Goal: Find specific page/section: Find specific page/section

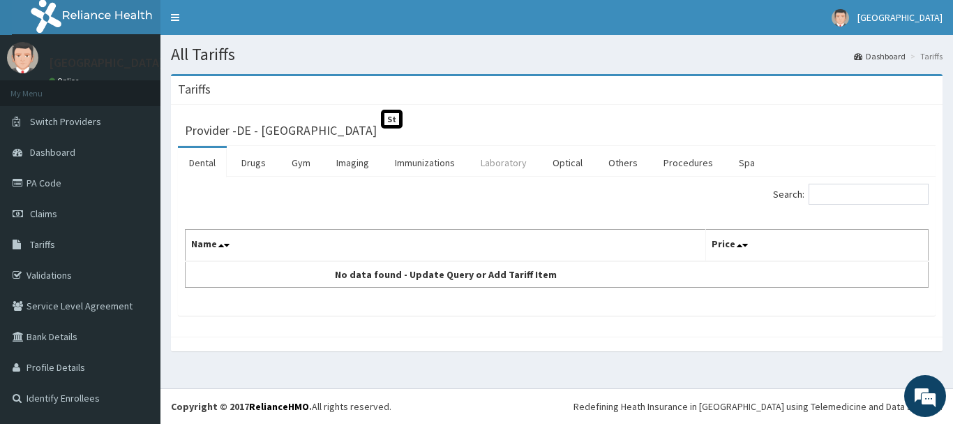
click at [504, 163] on link "Laboratory" at bounding box center [504, 162] width 68 height 29
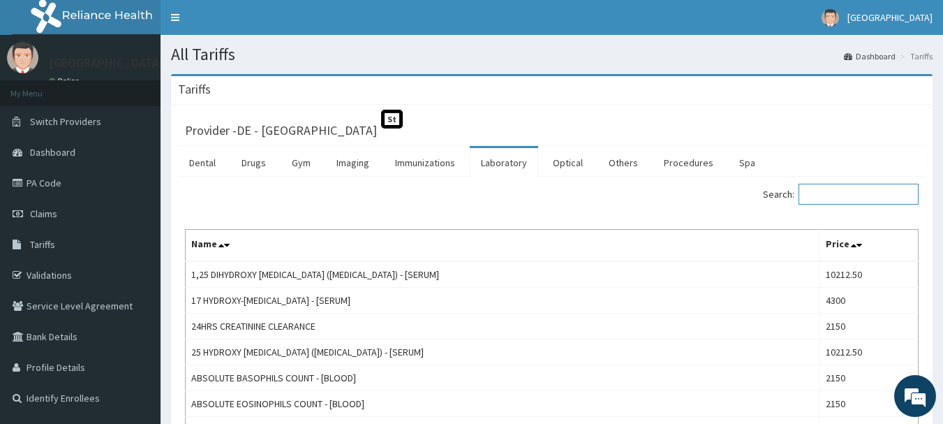
click at [845, 200] on input "Search:" at bounding box center [858, 194] width 120 height 21
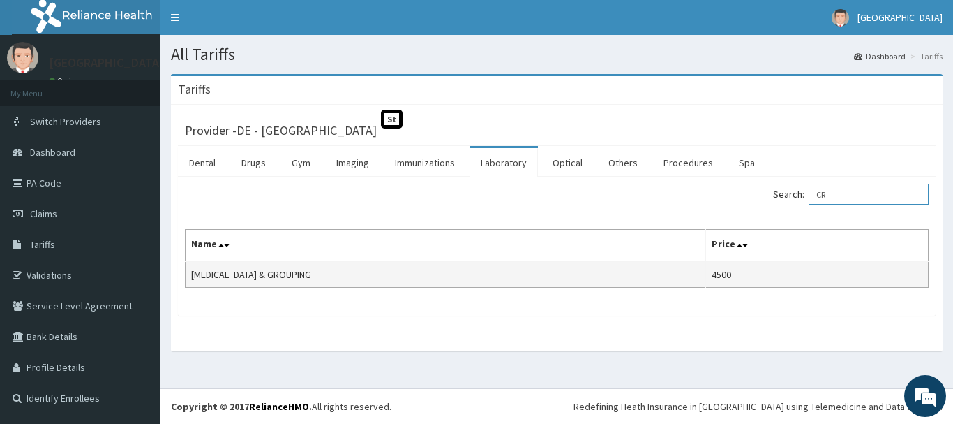
type input "C"
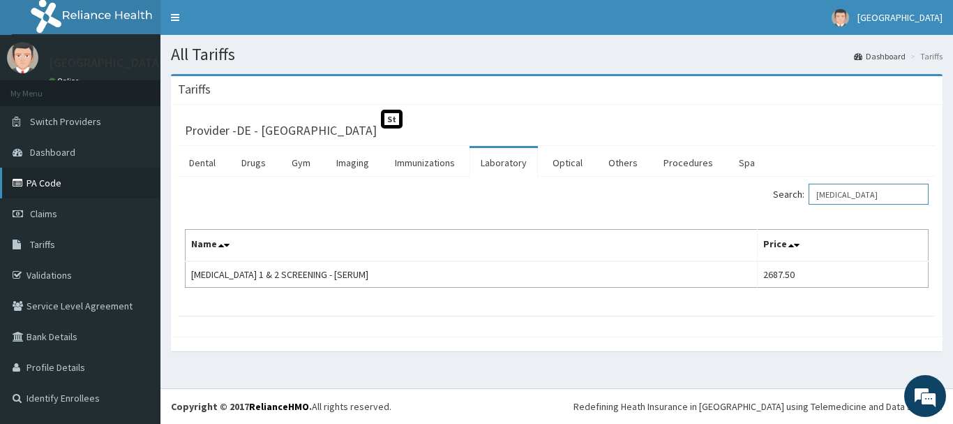
type input "[MEDICAL_DATA]"
click at [47, 184] on link "PA Code" at bounding box center [80, 183] width 161 height 31
